Goal: Information Seeking & Learning: Compare options

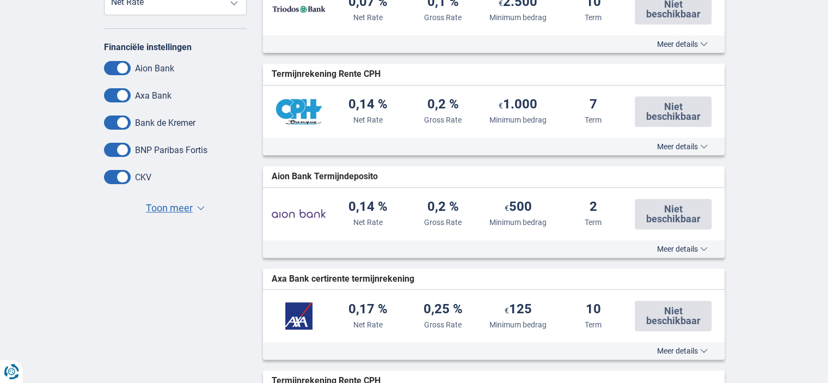
scroll to position [327, 0]
click at [176, 205] on span "Toon meer" at bounding box center [169, 207] width 47 height 14
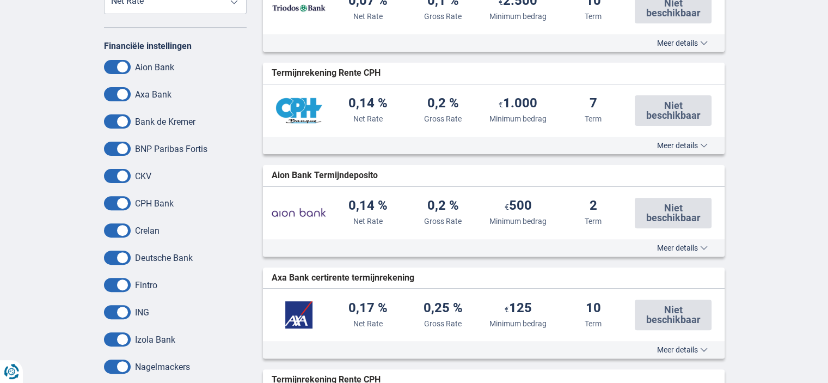
click at [172, 152] on label "BNP Paribas Fortis" at bounding box center [171, 149] width 72 height 10
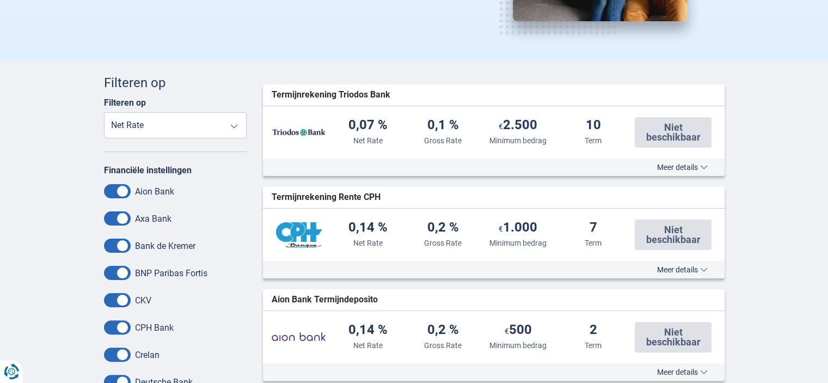
scroll to position [163, 0]
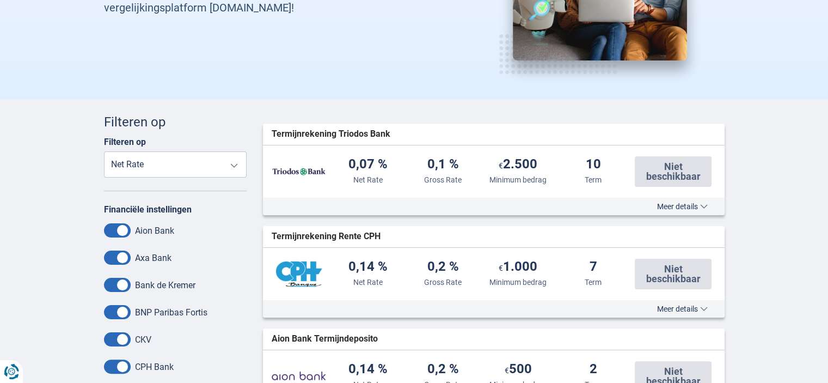
click at [235, 167] on select "Net Rate Gross Rate Minimum bedrag Term" at bounding box center [175, 164] width 143 height 26
click at [104, 151] on select "Net Rate Gross Rate Minimum bedrag Term" at bounding box center [175, 164] width 143 height 26
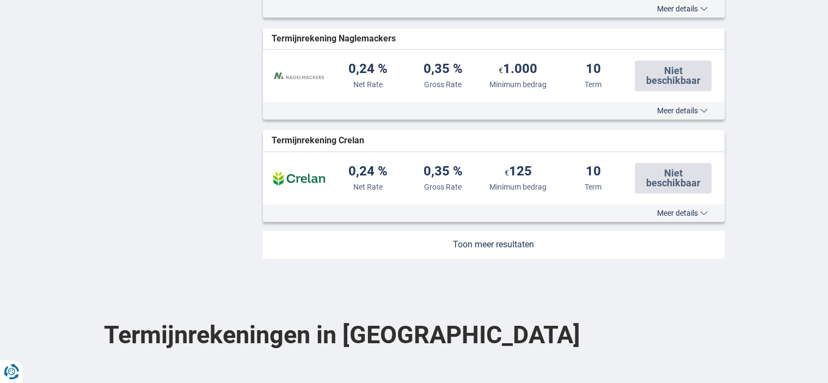
scroll to position [1198, 0]
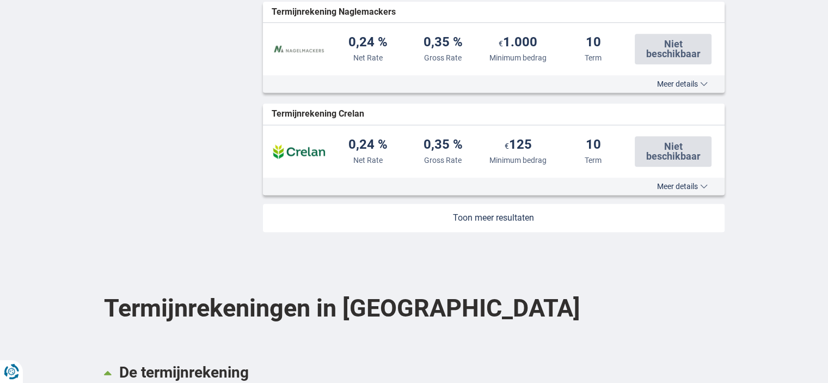
click at [510, 218] on link at bounding box center [494, 218] width 462 height 28
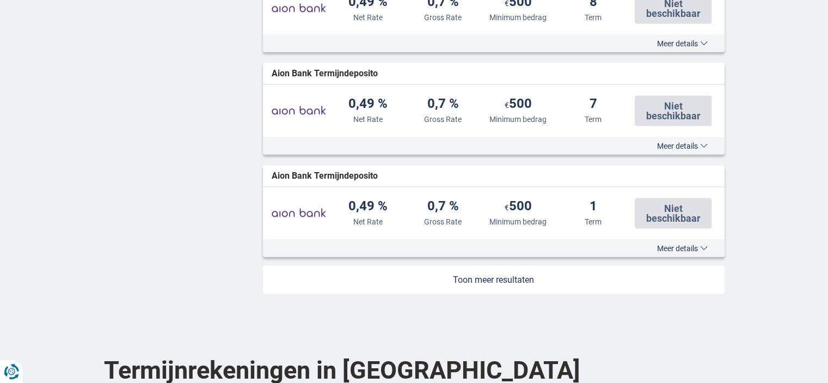
scroll to position [2178, 0]
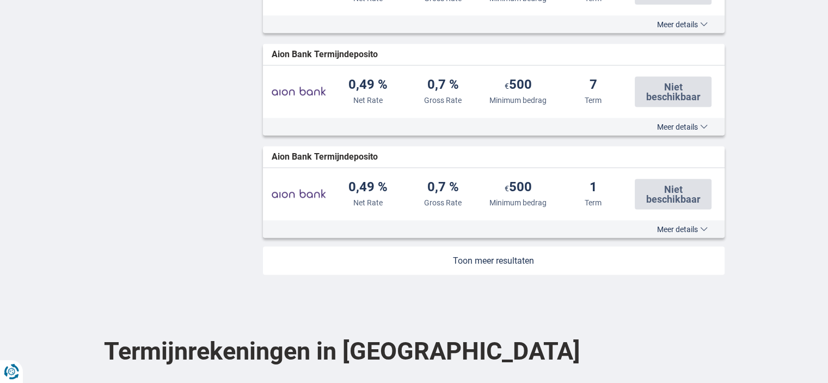
click at [492, 260] on link at bounding box center [494, 261] width 462 height 28
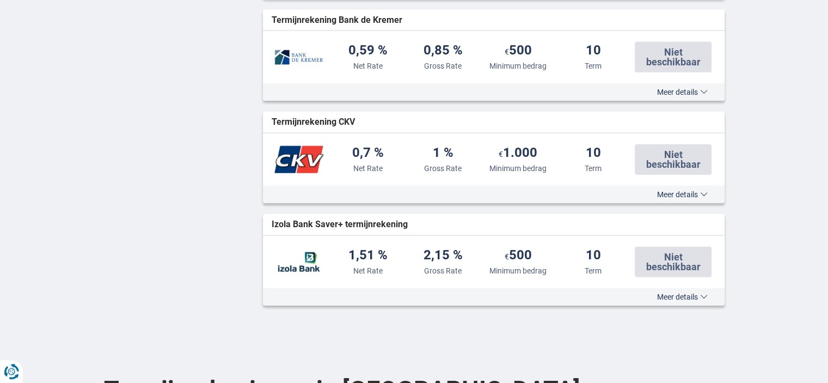
scroll to position [2505, 0]
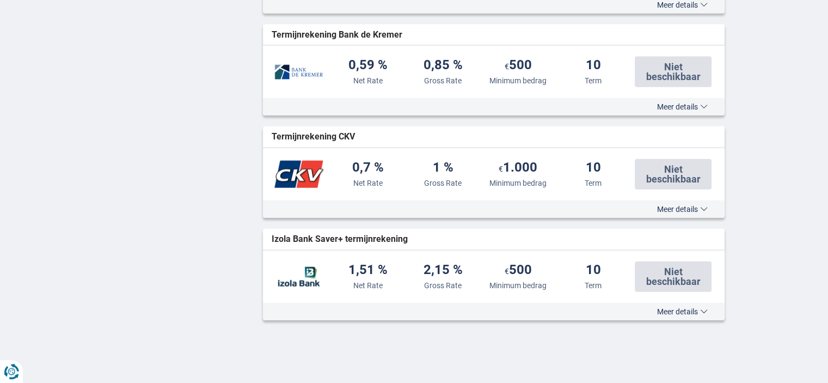
click at [677, 308] on span "Meer details" at bounding box center [682, 312] width 51 height 8
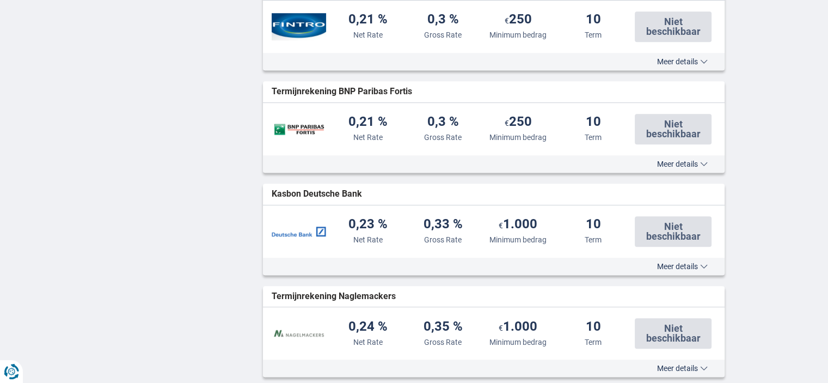
scroll to position [817, 0]
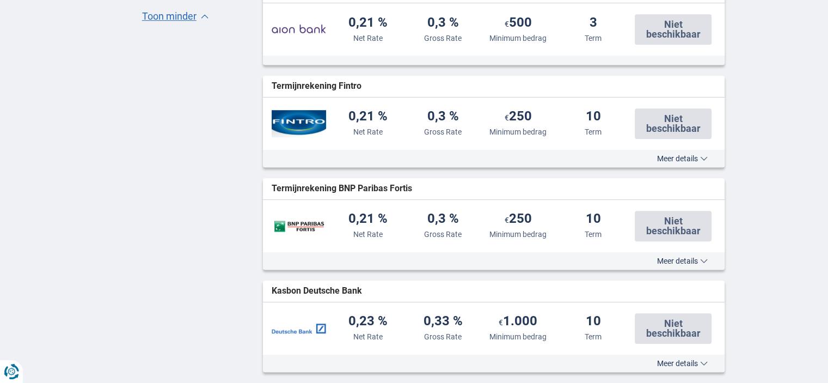
click at [683, 261] on span "Meer details" at bounding box center [682, 261] width 51 height 8
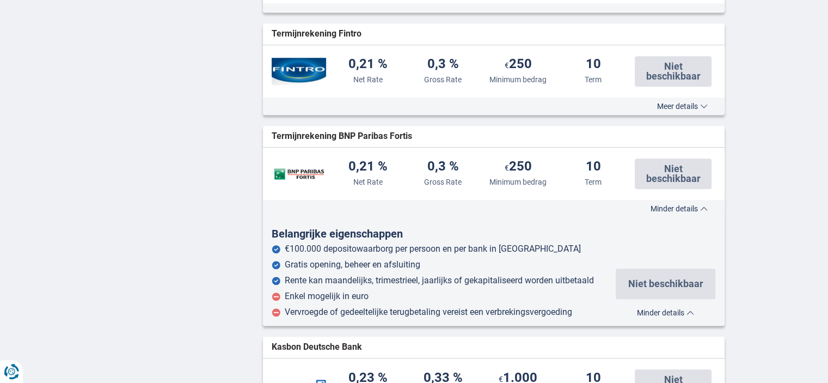
scroll to position [871, 0]
